Goal: Find specific page/section: Find specific page/section

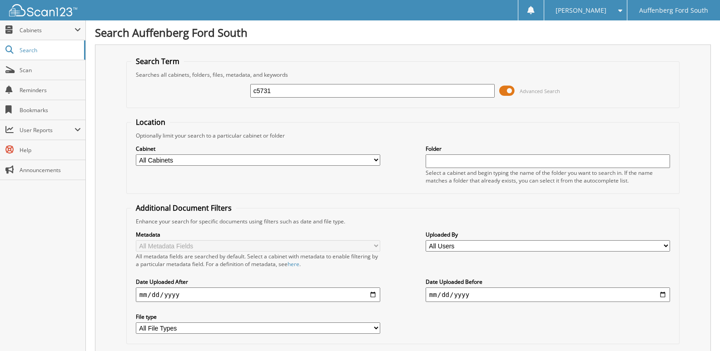
type input "c5731"
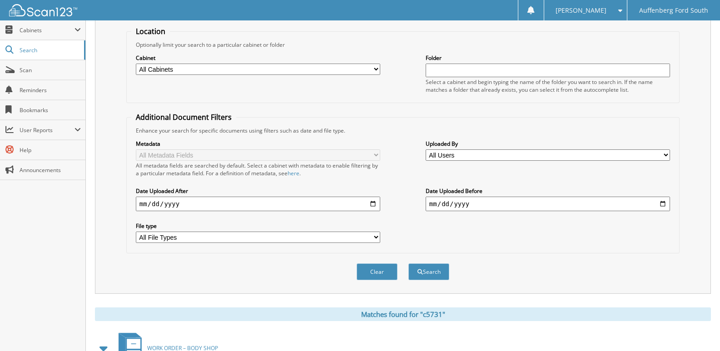
scroll to position [253, 0]
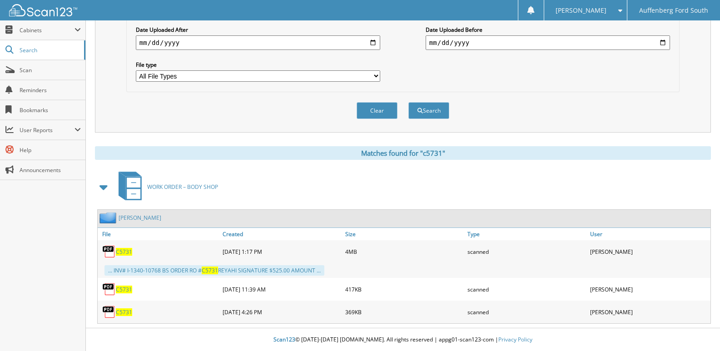
click at [125, 250] on span "C5731" at bounding box center [124, 252] width 16 height 8
